Goal: Use online tool/utility: Utilize a website feature to perform a specific function

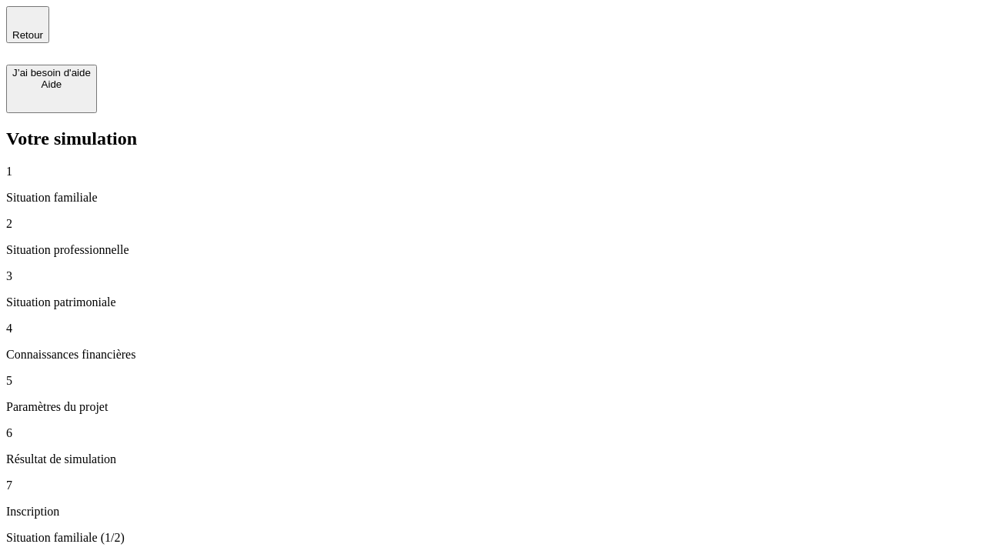
type input "30 000"
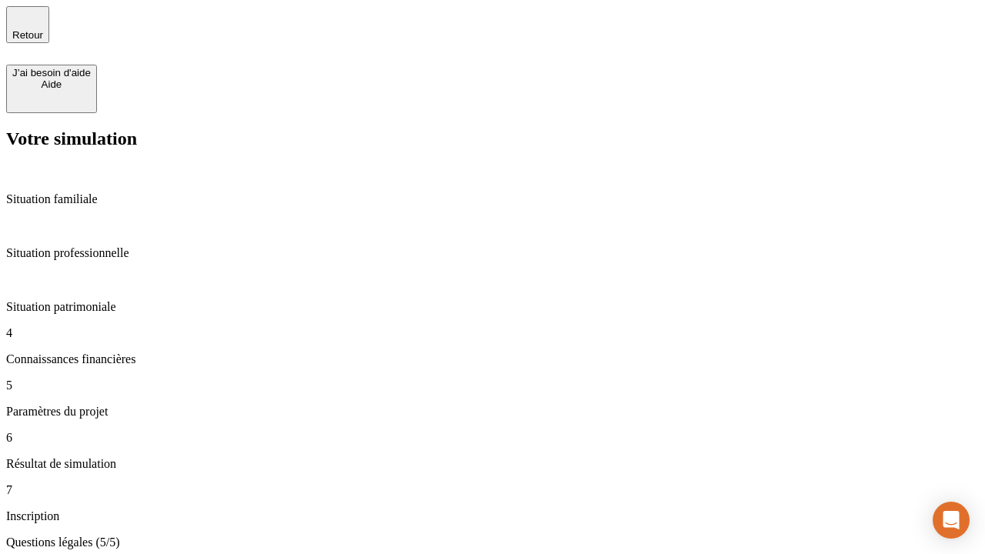
type input "25"
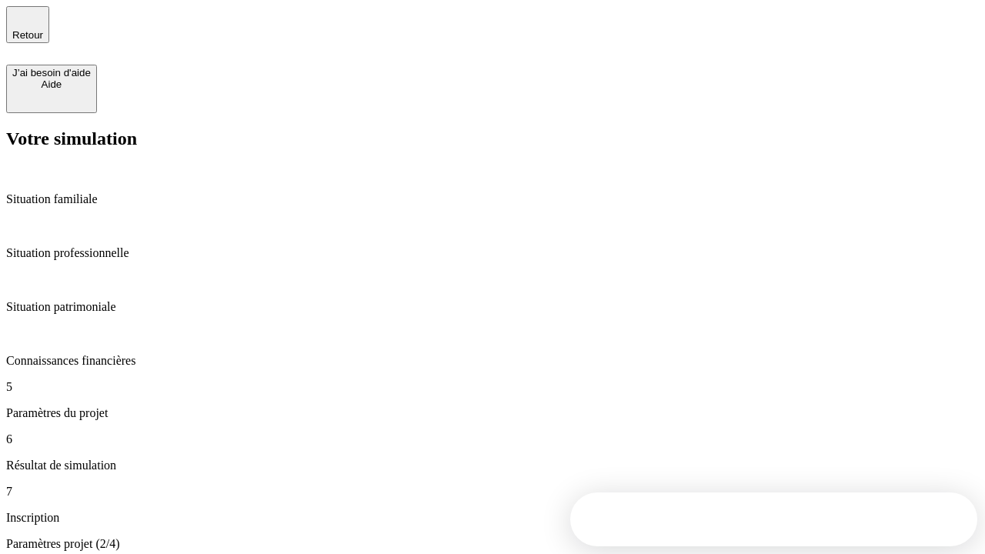
type input "1 000"
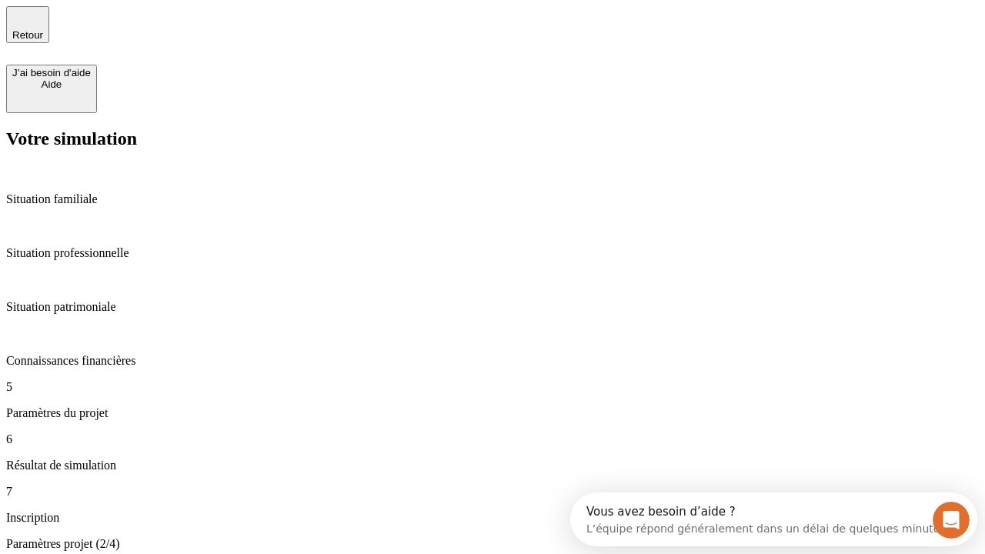
type input "640"
